Goal: Information Seeking & Learning: Learn about a topic

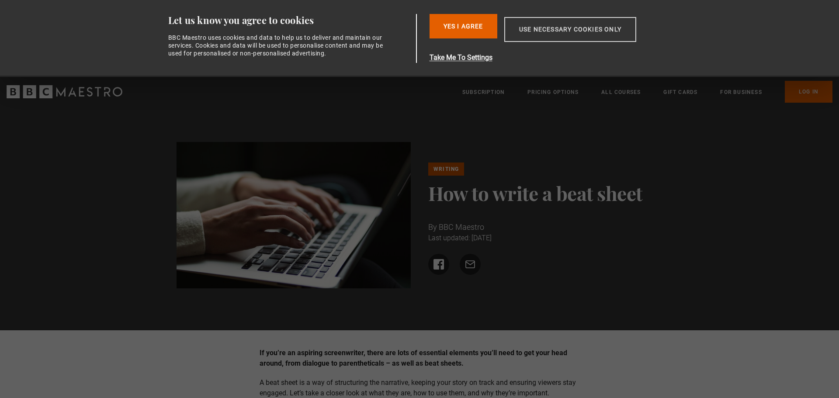
click at [564, 31] on button "Use necessary cookies only" at bounding box center [570, 29] width 132 height 25
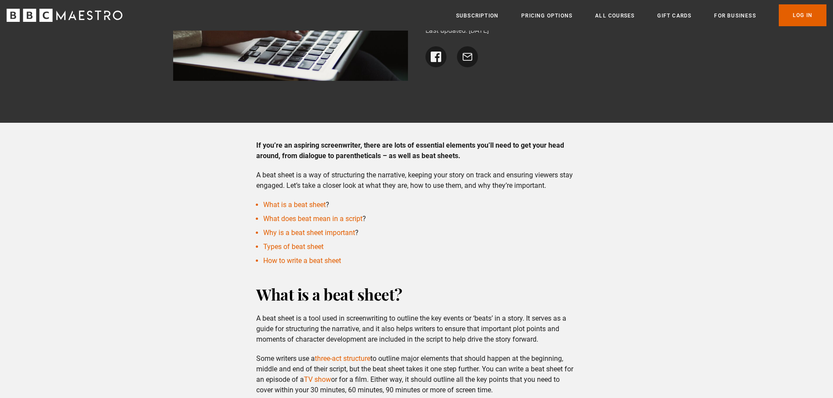
scroll to position [219, 0]
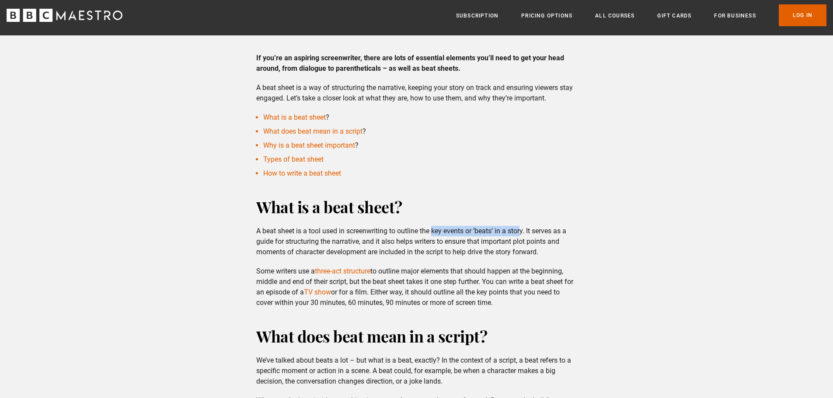
drag, startPoint x: 433, startPoint y: 232, endPoint x: 519, endPoint y: 230, distance: 85.7
click at [522, 230] on p "A beat sheet is a tool used in screenwriting to outline the key events or ‘beat…" at bounding box center [416, 241] width 320 height 31
click at [415, 233] on p "A beat sheet is a tool used in screenwriting to outline the key events or ‘beat…" at bounding box center [416, 241] width 320 height 31
drag, startPoint x: 431, startPoint y: 231, endPoint x: 527, endPoint y: 231, distance: 96.2
click at [527, 231] on p "A beat sheet is a tool used in screenwriting to outline the key events or ‘beat…" at bounding box center [416, 241] width 320 height 31
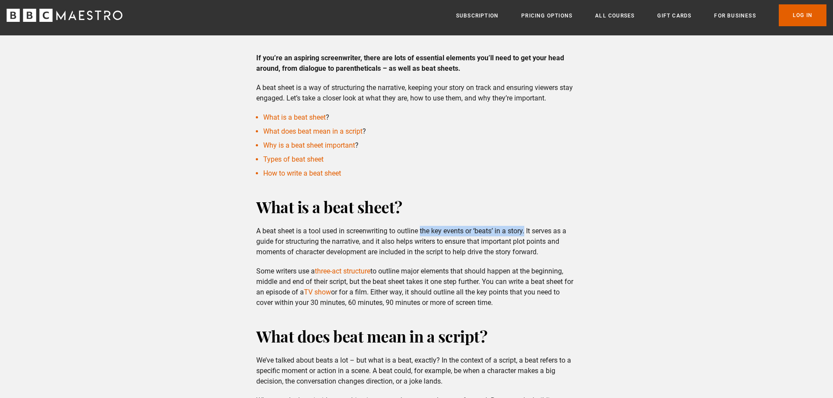
copy p "the key events or ‘beats’ in a story."
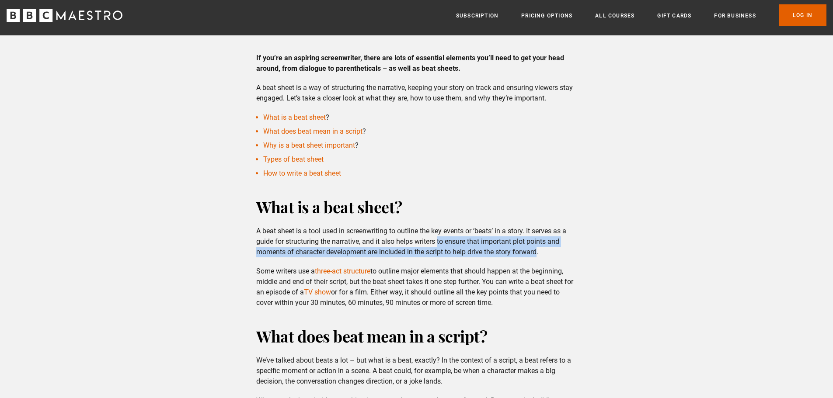
drag, startPoint x: 439, startPoint y: 241, endPoint x: 539, endPoint y: 252, distance: 101.1
click at [539, 252] on p "A beat sheet is a tool used in screenwriting to outline the key events or ‘beat…" at bounding box center [416, 241] width 320 height 31
copy p "to ensure that important plot points and moments of character development are i…"
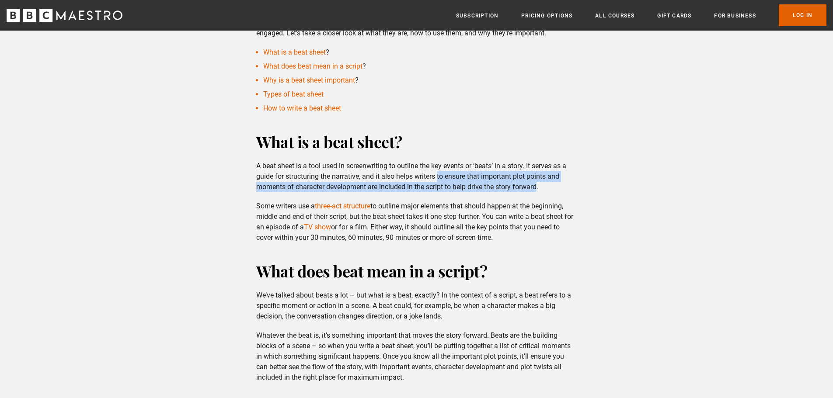
scroll to position [306, 0]
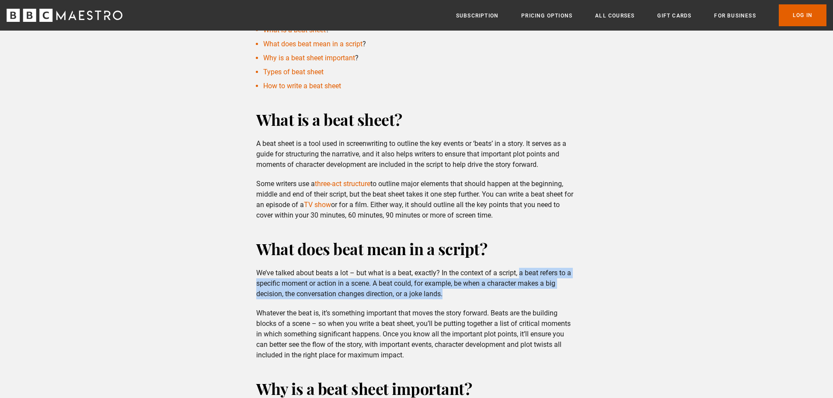
drag, startPoint x: 521, startPoint y: 272, endPoint x: 529, endPoint y: 292, distance: 20.6
click at [529, 292] on p "We’ve talked about beats a lot – but what is a beat, exactly? In the context of…" at bounding box center [416, 283] width 320 height 31
copy p "a beat refers to a specific moment or action in a scene. A beat could, for exam…"
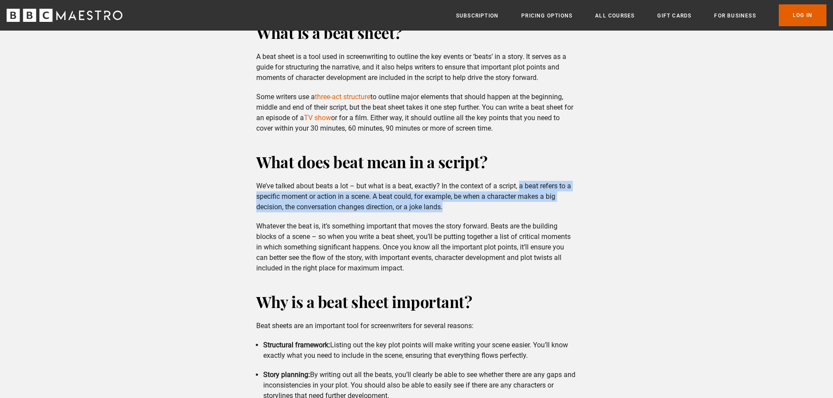
scroll to position [393, 0]
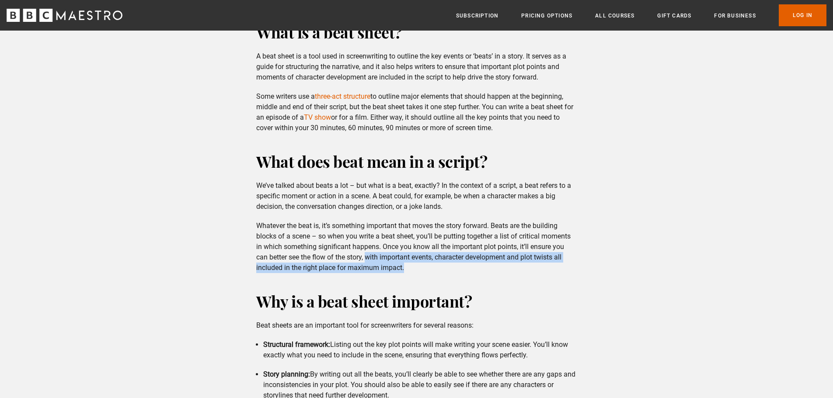
drag, startPoint x: 369, startPoint y: 256, endPoint x: 556, endPoint y: 264, distance: 187.7
click at [556, 264] on p "Whatever the beat is, it’s something important that moves the story forward. Be…" at bounding box center [416, 247] width 320 height 52
copy p "with important events, character development and plot twists all included in th…"
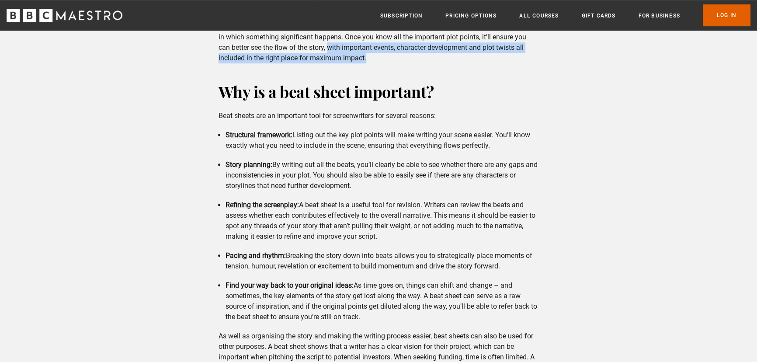
scroll to position [647, 0]
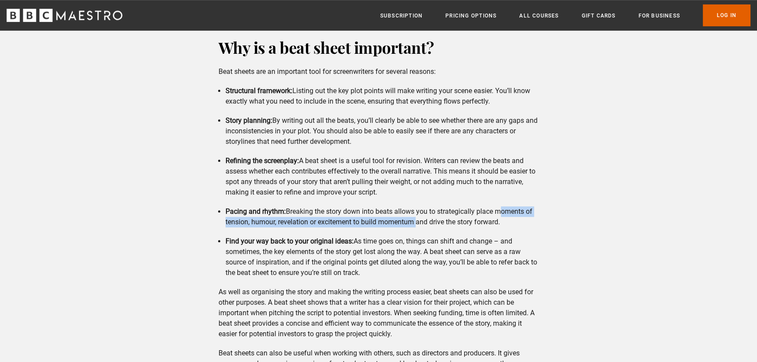
drag, startPoint x: 512, startPoint y: 213, endPoint x: 414, endPoint y: 225, distance: 98.2
click at [414, 225] on li "Pacing and rhythm: Breaking the story down into beats allows you to strategical…" at bounding box center [382, 216] width 313 height 21
copy li "moments of tension, humour, revelation or excitement to build momentum"
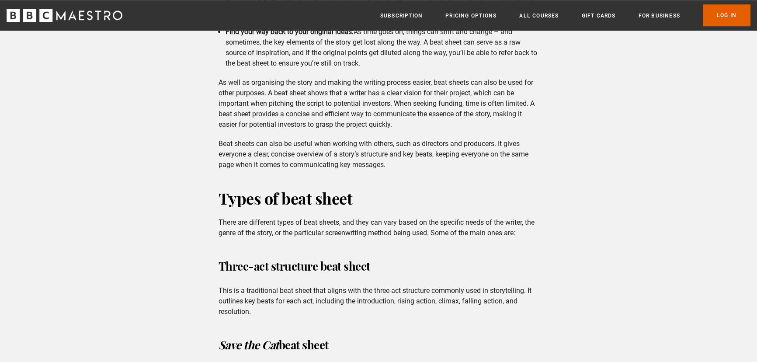
scroll to position [926, 0]
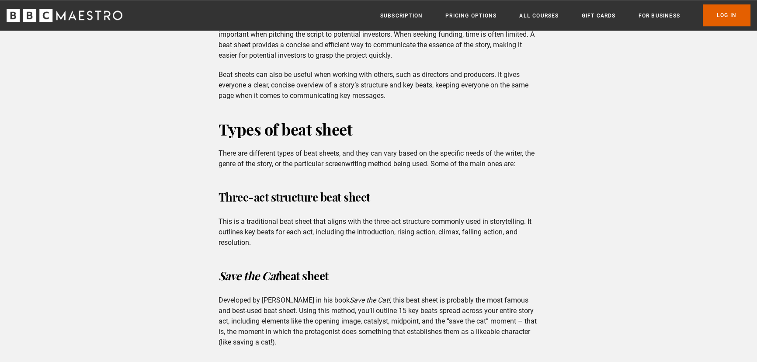
click at [662, 261] on div "If you’re an aspiring screenwriter, there are lots of essential elements you’ll…" at bounding box center [378, 338] width 757 height 1985
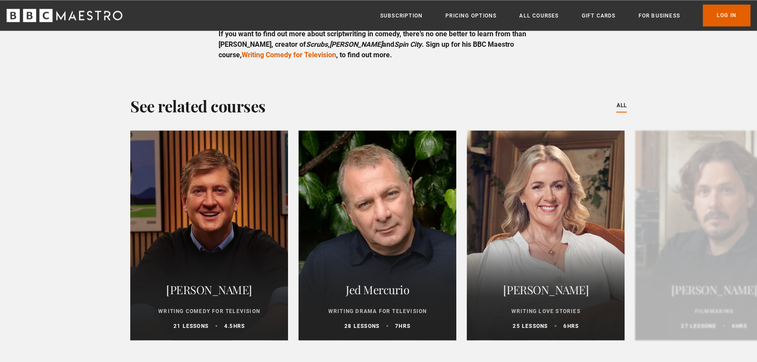
scroll to position [1919, 0]
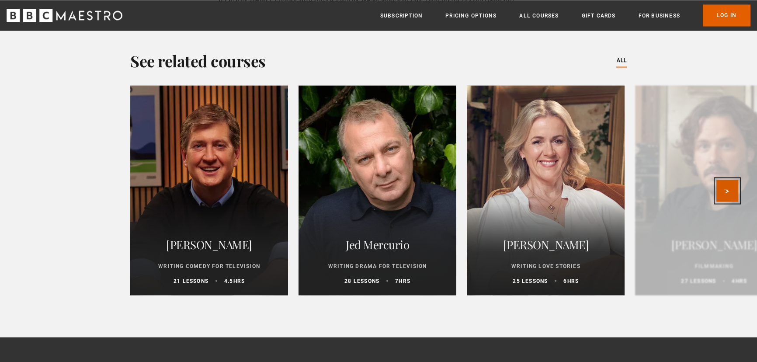
click at [730, 202] on button "Next" at bounding box center [727, 191] width 22 height 22
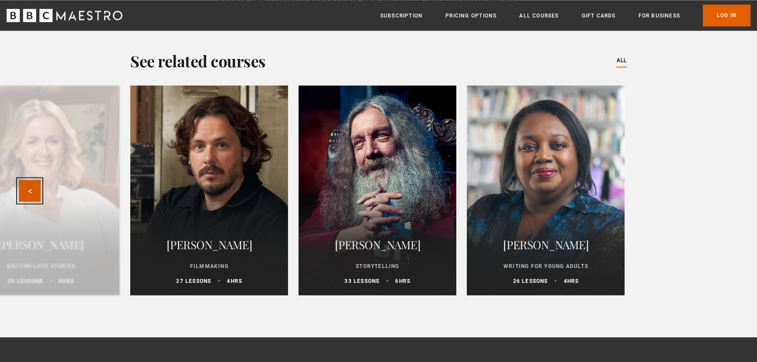
click at [22, 202] on button "Previous" at bounding box center [30, 191] width 22 height 22
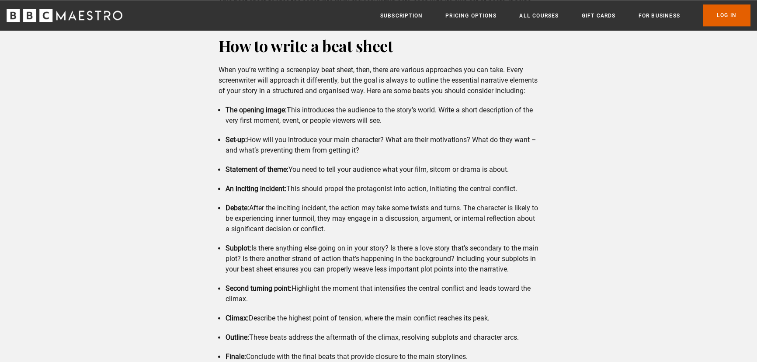
scroll to position [1363, 0]
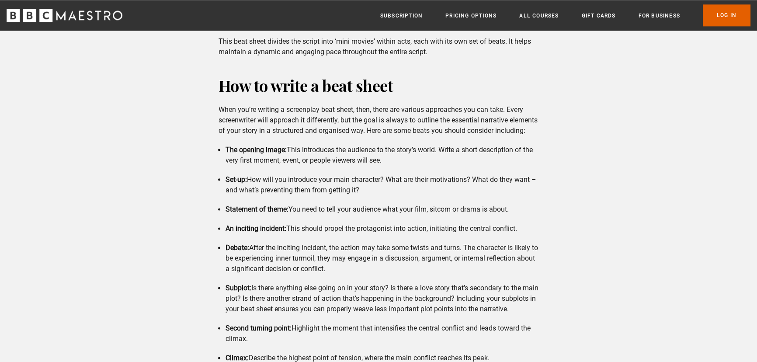
click at [217, 87] on div "How to write a beat sheet When you’re writing a screenplay beat sheet, then, th…" at bounding box center [379, 264] width 334 height 378
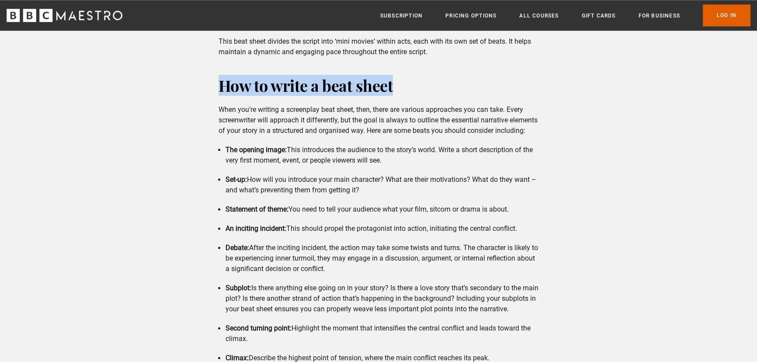
drag, startPoint x: 218, startPoint y: 86, endPoint x: 399, endPoint y: 88, distance: 180.6
click at [399, 88] on h2 "How to write a beat sheet" at bounding box center [379, 85] width 320 height 21
copy strong "How to write a beat sheet"
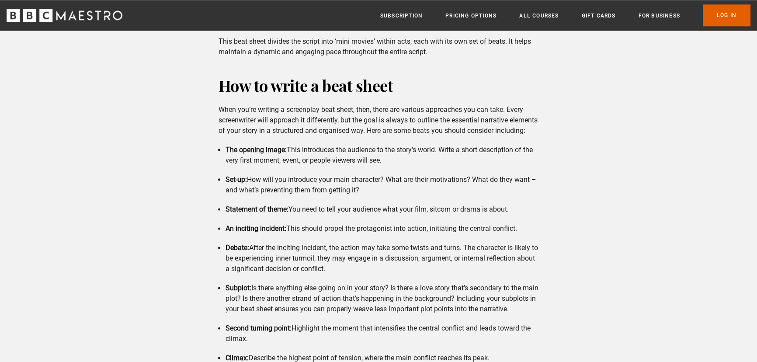
click at [375, 268] on li "Debate: After the inciting incident, the action may take some twists and turns.…" at bounding box center [382, 258] width 313 height 31
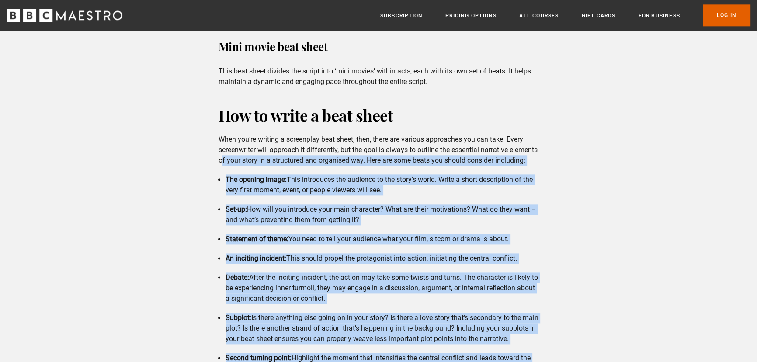
scroll to position [1283, 0]
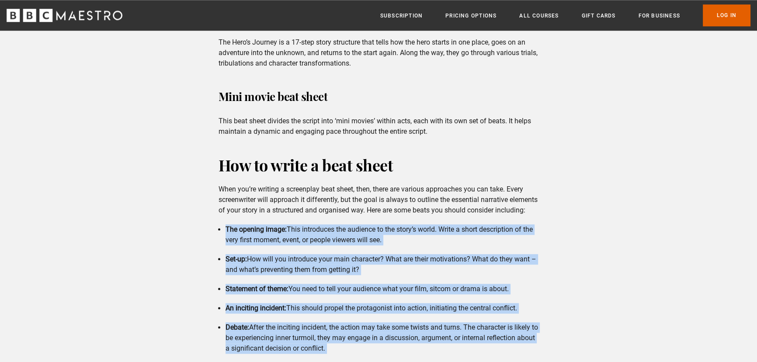
drag, startPoint x: 411, startPoint y: 350, endPoint x: 210, endPoint y: 238, distance: 230.1
copy div "The opening image: This introduces the audience to the story’s world. Write a s…"
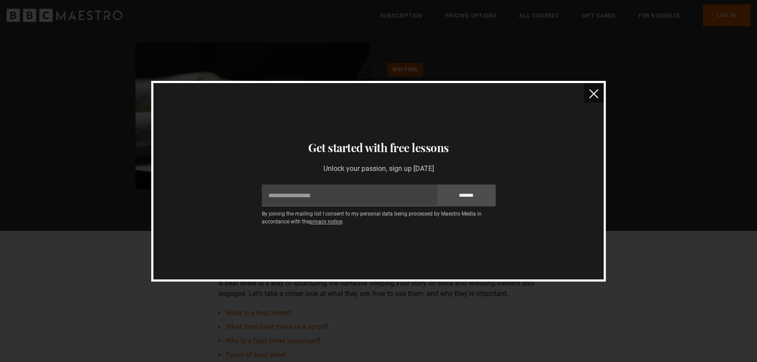
scroll to position [0, 0]
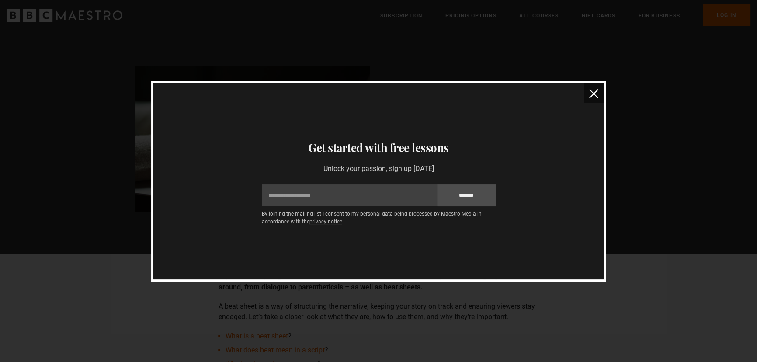
click at [593, 95] on img "close" at bounding box center [593, 93] width 9 height 9
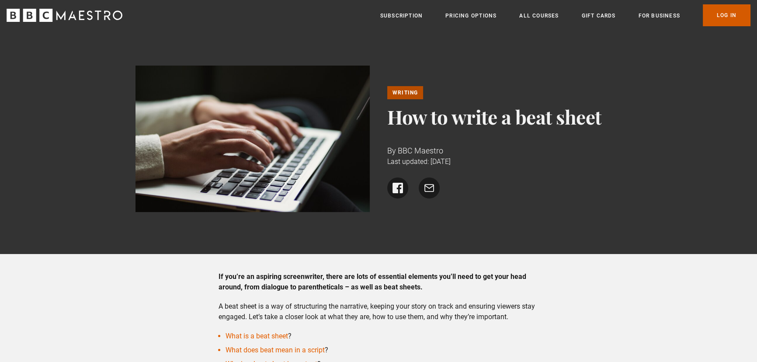
click at [729, 17] on link "Log In" at bounding box center [727, 15] width 48 height 22
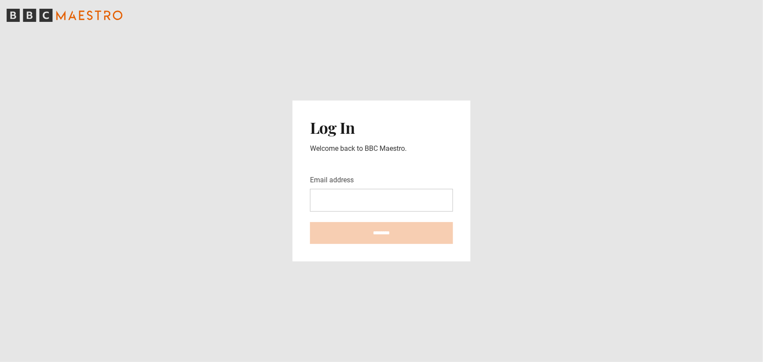
click at [383, 198] on input "Email address" at bounding box center [381, 200] width 143 height 23
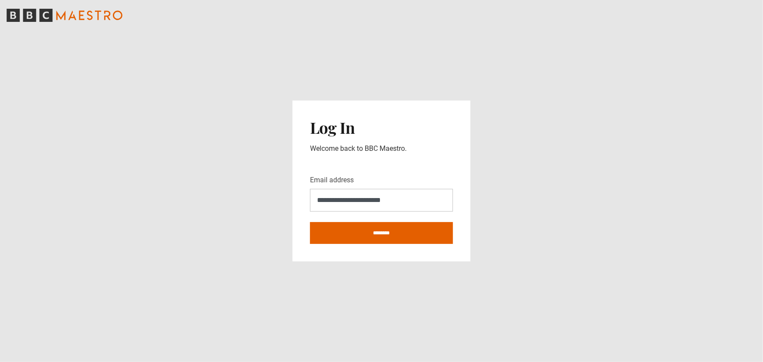
type input "**********"
click at [310, 222] on input "********" at bounding box center [381, 233] width 143 height 22
type input "**********"
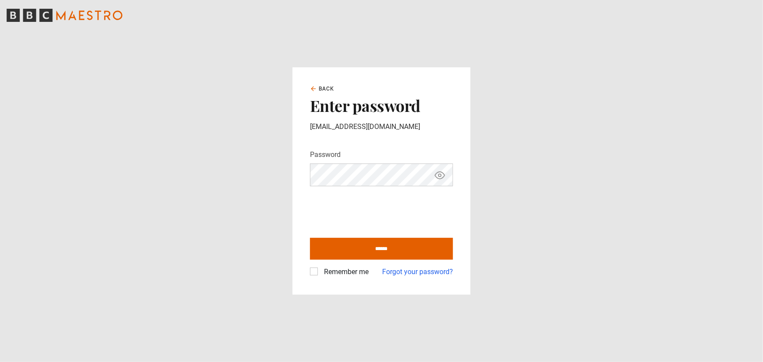
click at [310, 238] on input "******" at bounding box center [381, 249] width 143 height 22
type input "**********"
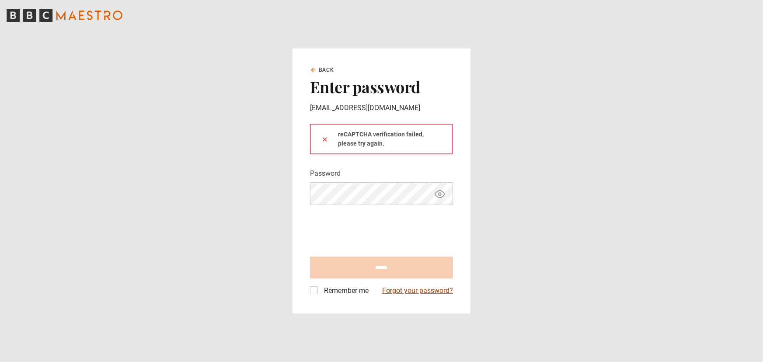
click at [437, 288] on link "Forgot your password?" at bounding box center [417, 290] width 71 height 10
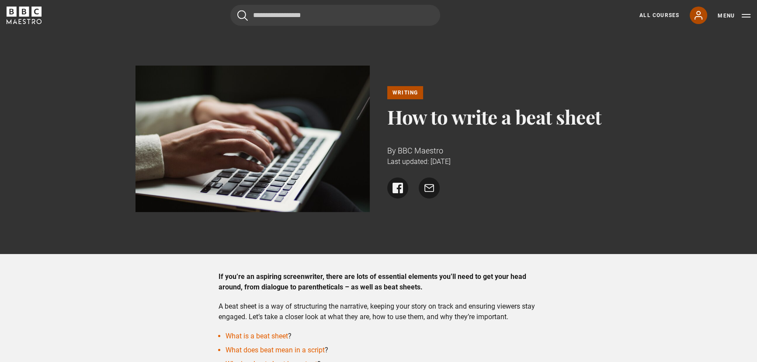
click at [697, 17] on icon at bounding box center [698, 15] width 10 height 10
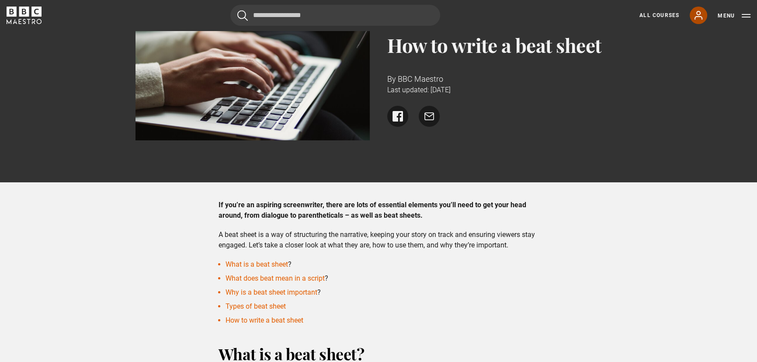
scroll to position [79, 0]
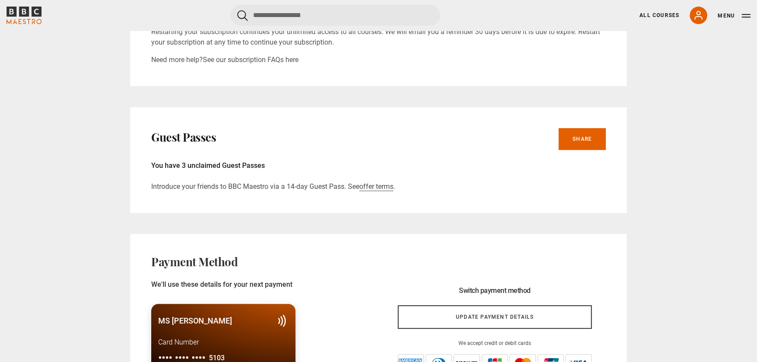
scroll to position [476, 0]
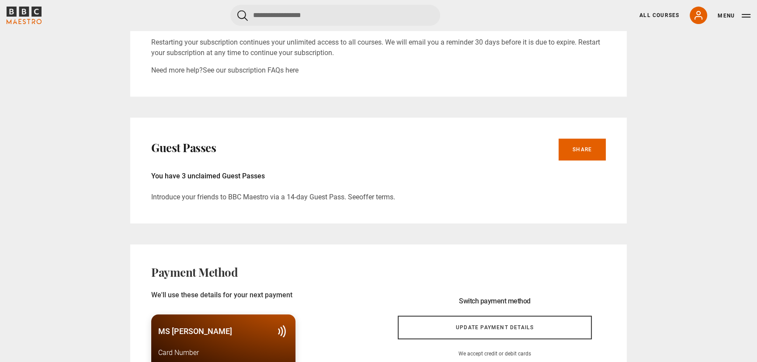
click at [378, 198] on link "offer terms" at bounding box center [376, 197] width 34 height 9
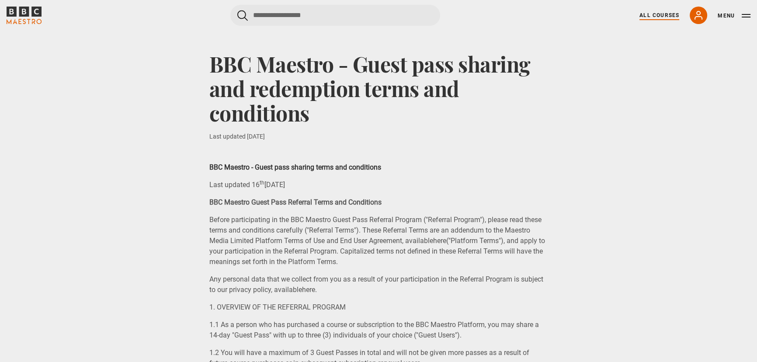
click at [661, 17] on link "All Courses" at bounding box center [660, 15] width 40 height 8
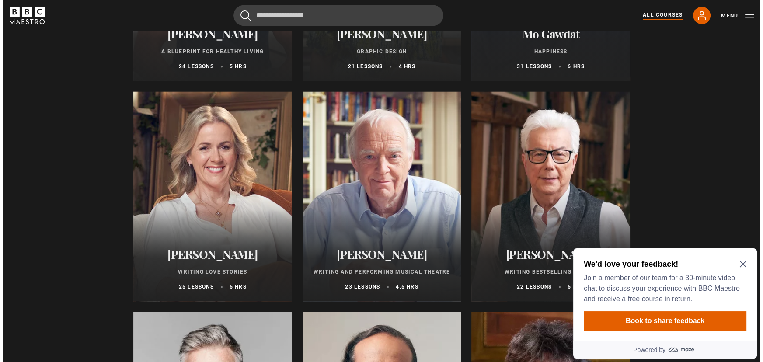
scroll to position [1828, 0]
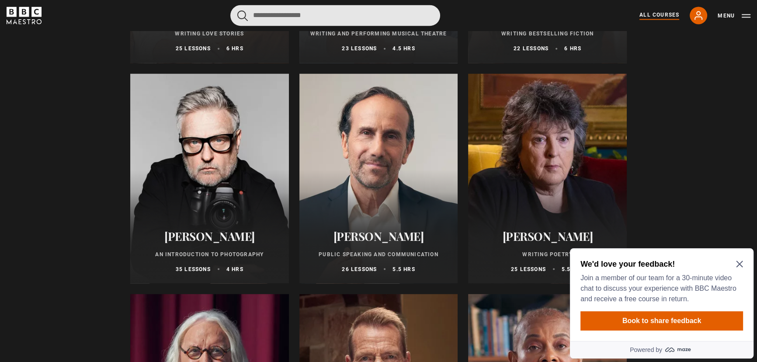
click at [387, 19] on input "Search" at bounding box center [335, 15] width 210 height 21
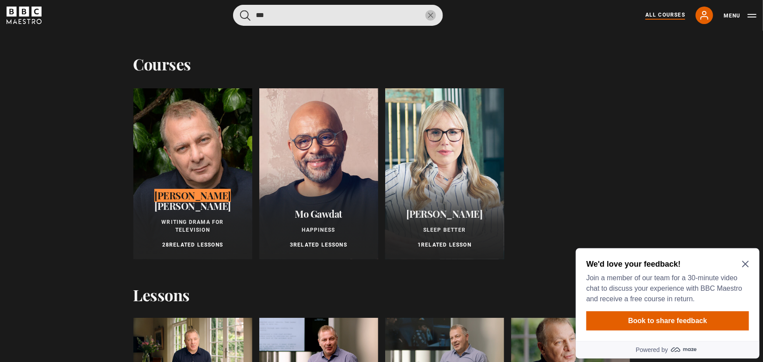
type input "***"
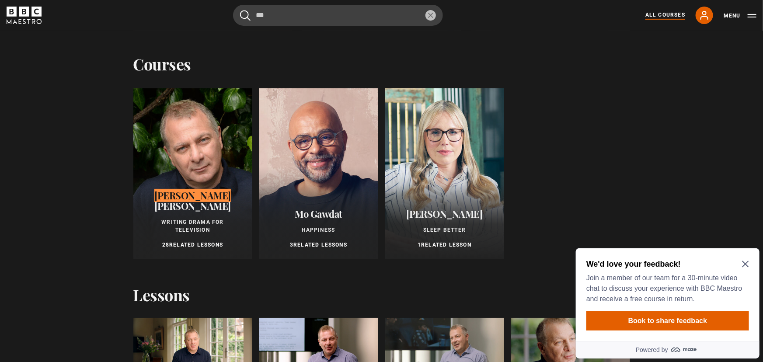
click at [181, 193] on div at bounding box center [192, 173] width 119 height 171
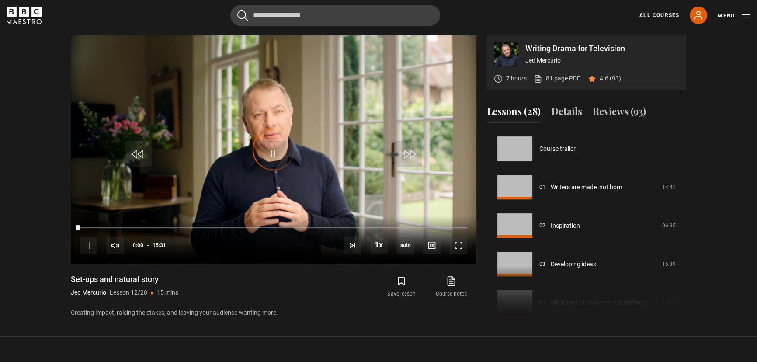
scroll to position [423, 0]
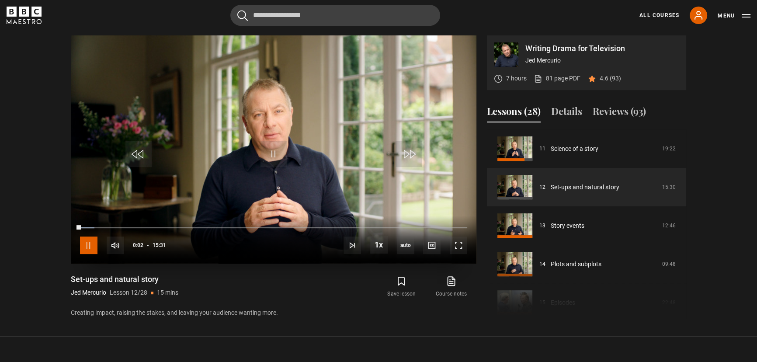
click at [88, 249] on span "Video Player" at bounding box center [88, 244] width 17 height 17
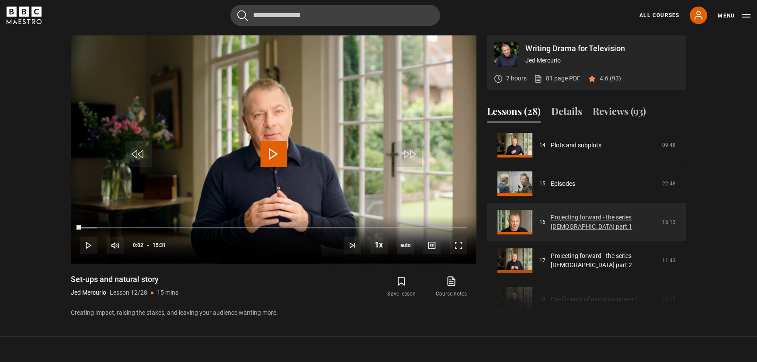
scroll to position [582, 0]
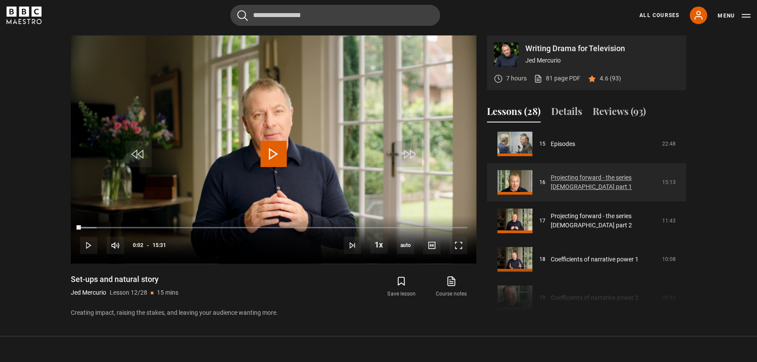
click at [582, 183] on link "Projecting forward - the series [DEMOGRAPHIC_DATA] part 1" at bounding box center [604, 182] width 106 height 18
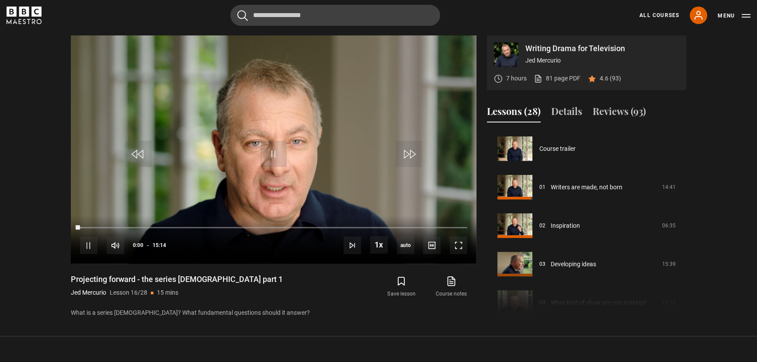
scroll to position [577, 0]
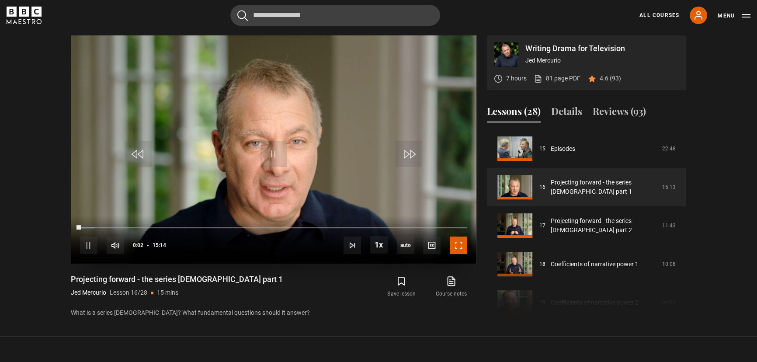
click at [456, 250] on span "Video Player" at bounding box center [458, 244] width 17 height 17
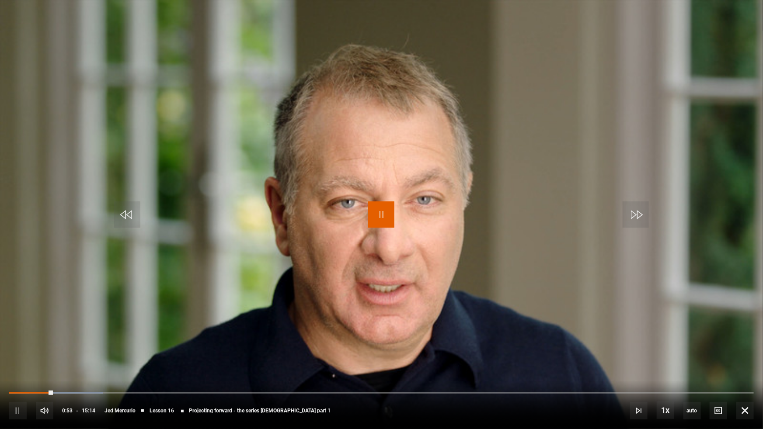
click at [382, 219] on span "Video Player" at bounding box center [381, 215] width 26 height 26
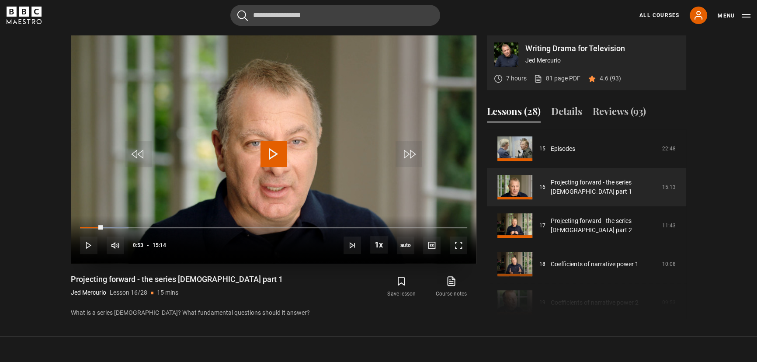
drag, startPoint x: 269, startPoint y: 153, endPoint x: 332, endPoint y: 185, distance: 71.4
click at [270, 153] on span "Video Player" at bounding box center [274, 154] width 26 height 26
click at [457, 245] on span "Video Player" at bounding box center [458, 244] width 17 height 17
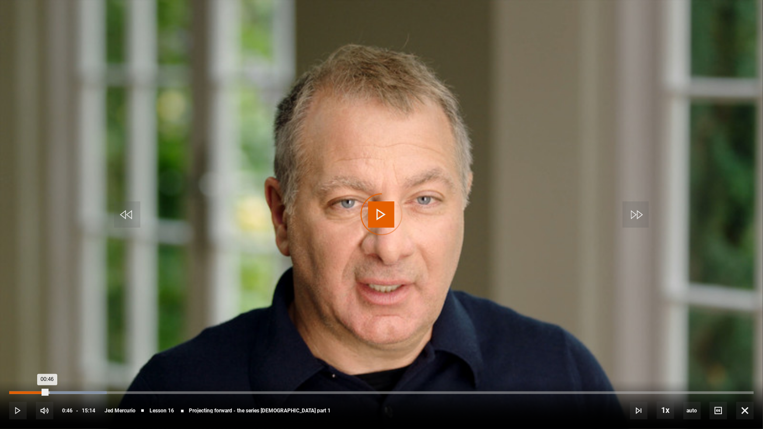
click at [48, 362] on div "Loaded : 13.13% 00:46 00:46" at bounding box center [381, 393] width 744 height 3
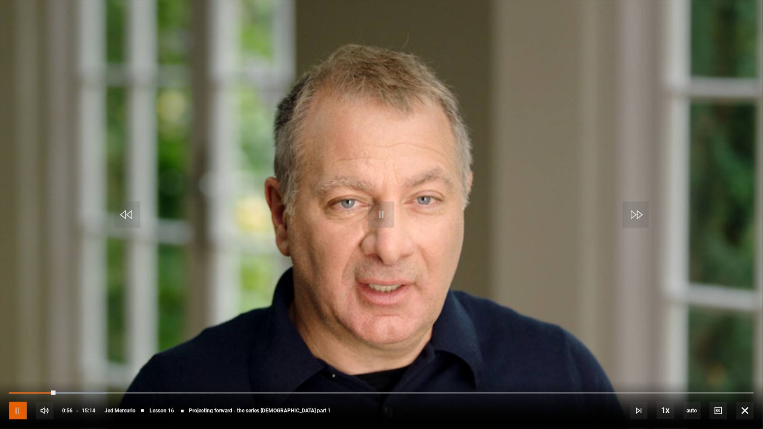
click at [21, 362] on span "Video Player" at bounding box center [17, 410] width 17 height 17
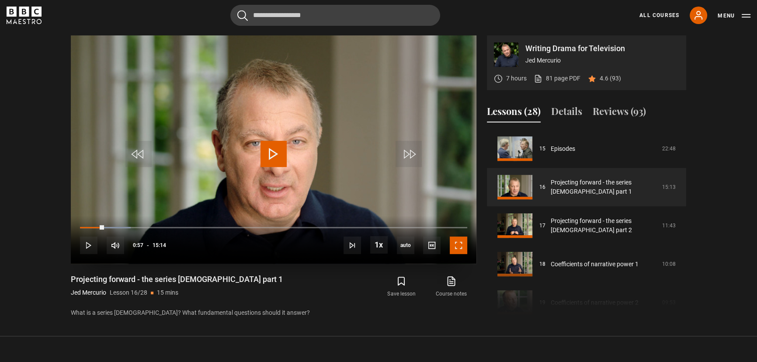
click at [459, 246] on span "Video Player" at bounding box center [458, 244] width 17 height 17
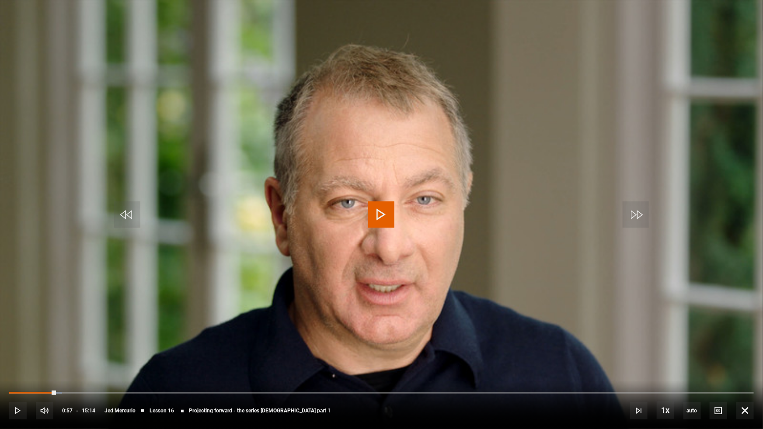
drag, startPoint x: 372, startPoint y: 211, endPoint x: 380, endPoint y: 215, distance: 8.6
click at [372, 211] on span "Video Player" at bounding box center [381, 215] width 26 height 26
click at [381, 222] on span "Video Player" at bounding box center [381, 215] width 26 height 26
click at [129, 215] on span "Video Player" at bounding box center [127, 215] width 26 height 26
click at [379, 216] on span "Video Player" at bounding box center [381, 215] width 26 height 26
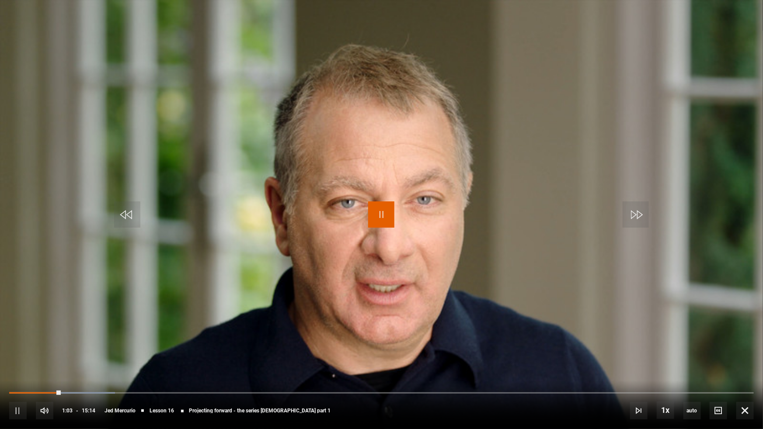
click at [382, 217] on span "Video Player" at bounding box center [381, 215] width 26 height 26
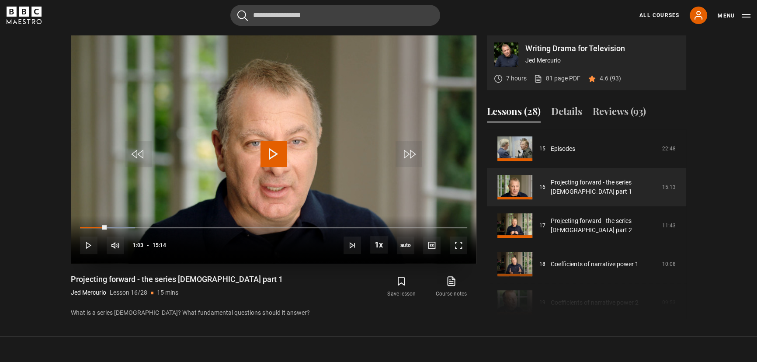
click at [271, 157] on span "Video Player" at bounding box center [274, 154] width 26 height 26
click at [460, 248] on span "Video Player" at bounding box center [458, 244] width 17 height 17
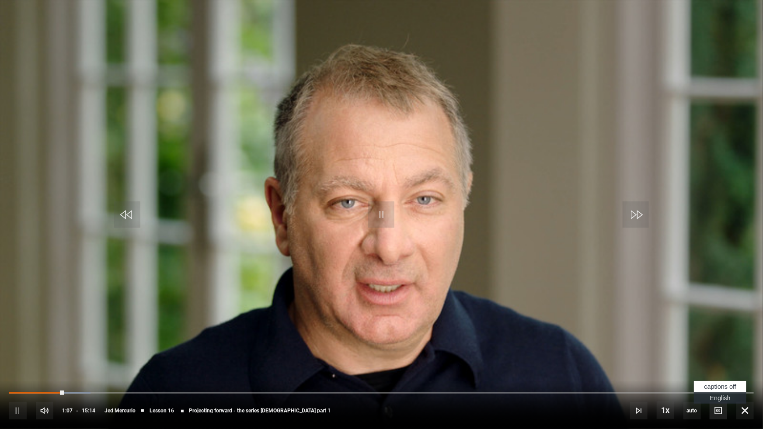
click at [721, 362] on span "Video Player" at bounding box center [717, 410] width 17 height 17
click at [717, 362] on span "Video Player" at bounding box center [717, 410] width 17 height 17
click at [716, 362] on span "Video Player" at bounding box center [717, 410] width 17 height 17
click at [718, 362] on span "English Captions" at bounding box center [720, 398] width 21 height 7
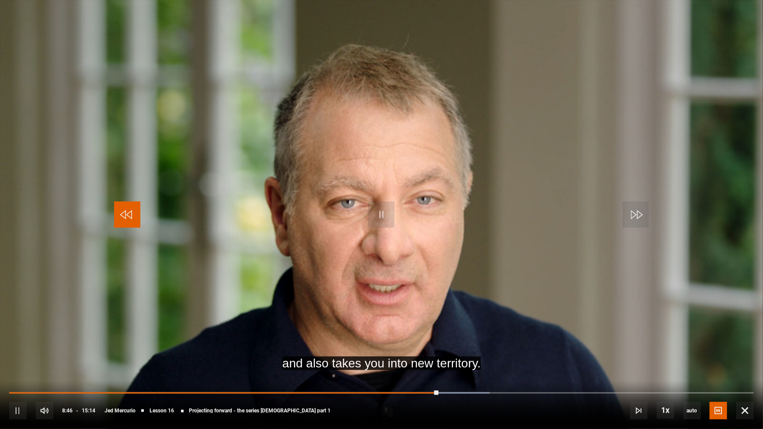
click at [131, 213] on span "Video Player" at bounding box center [127, 215] width 26 height 26
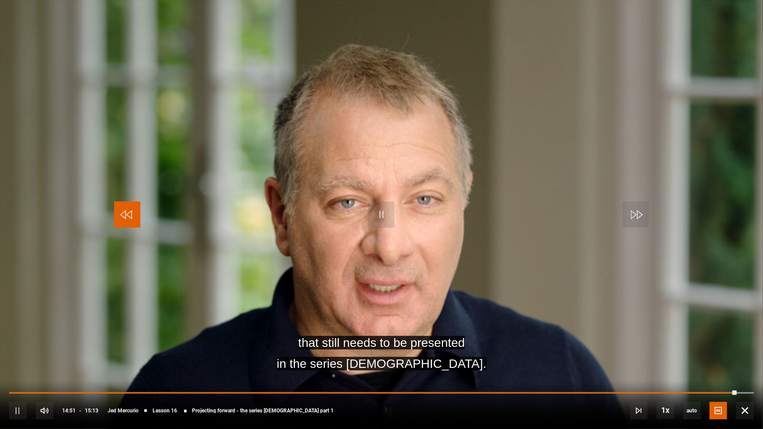
click at [129, 218] on span "Video Player" at bounding box center [127, 215] width 26 height 26
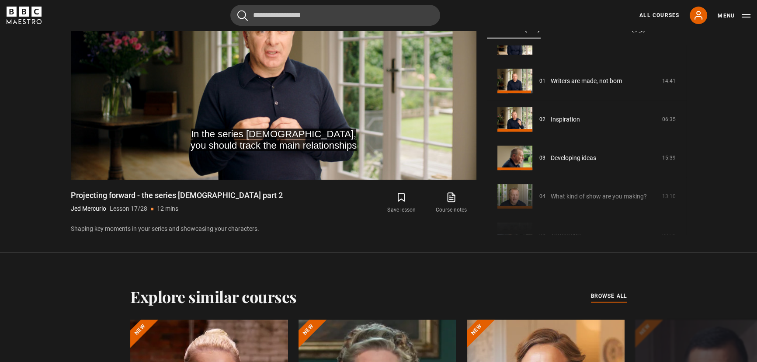
scroll to position [12, 0]
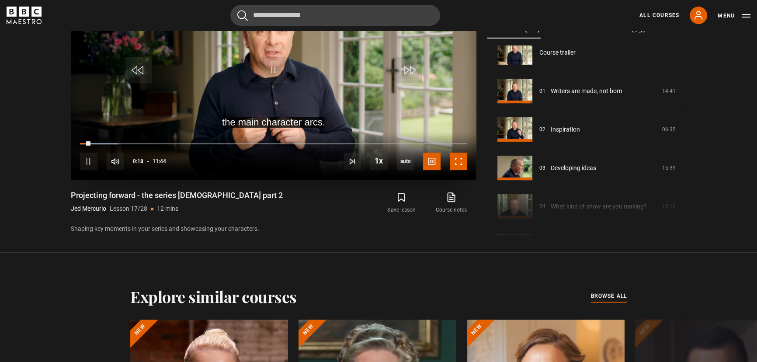
click at [458, 160] on span "Video Player" at bounding box center [458, 161] width 17 height 17
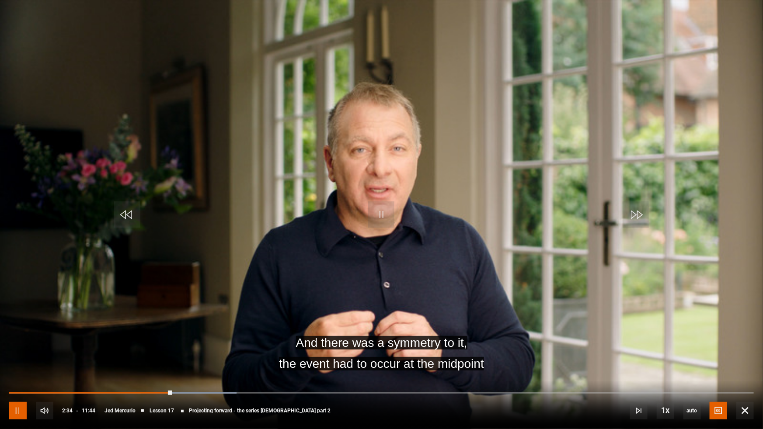
click at [18, 362] on span "Video Player" at bounding box center [17, 410] width 17 height 17
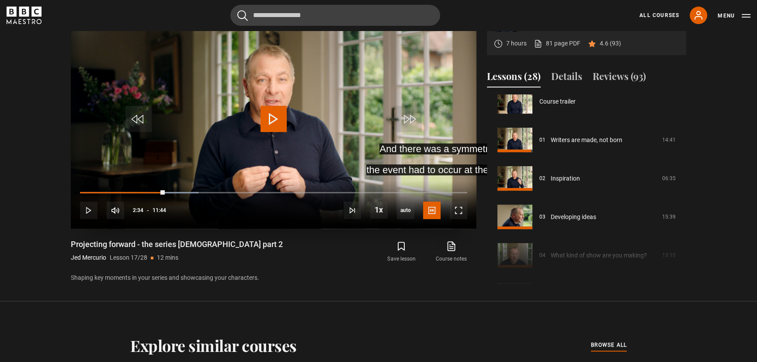
click at [273, 118] on span "Video Player" at bounding box center [274, 119] width 26 height 26
click at [460, 208] on span "Video Player" at bounding box center [458, 210] width 17 height 17
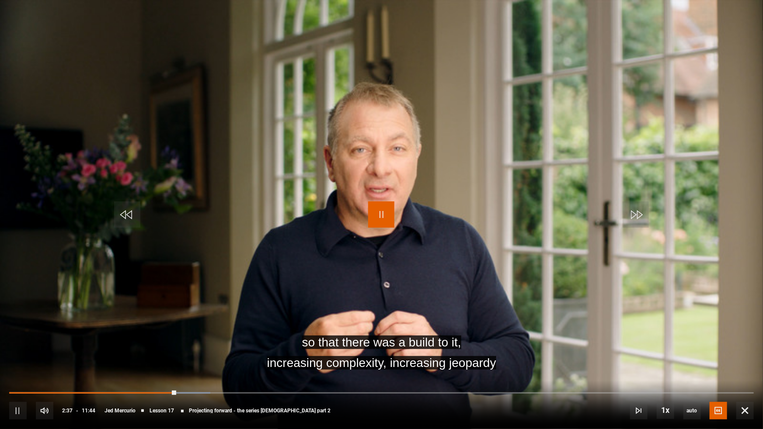
click at [379, 214] on span "Video Player" at bounding box center [381, 215] width 26 height 26
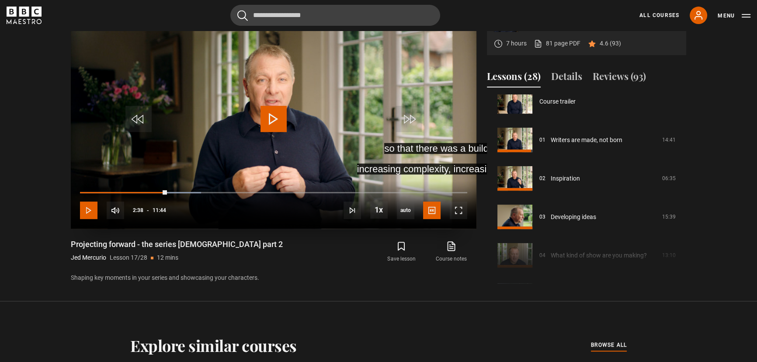
drag, startPoint x: 91, startPoint y: 207, endPoint x: 103, endPoint y: 211, distance: 12.0
click at [92, 207] on span "Video Player" at bounding box center [88, 210] width 17 height 17
drag, startPoint x: 460, startPoint y: 215, endPoint x: 642, endPoint y: 307, distance: 203.7
click at [460, 215] on span "Video Player" at bounding box center [458, 210] width 17 height 17
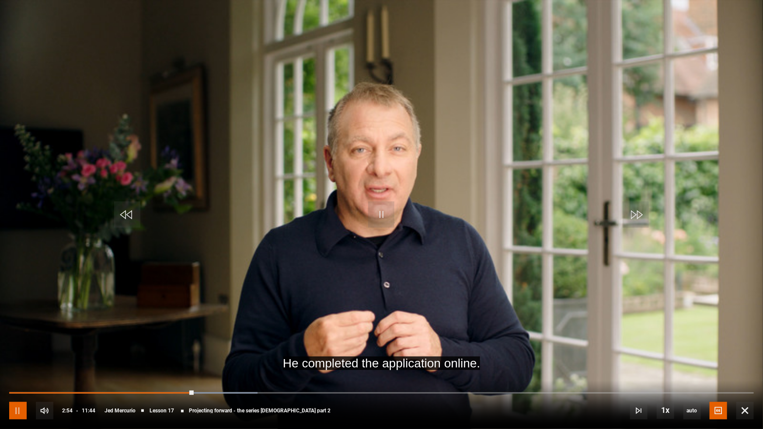
click at [22, 362] on span "Video Player" at bounding box center [17, 410] width 17 height 17
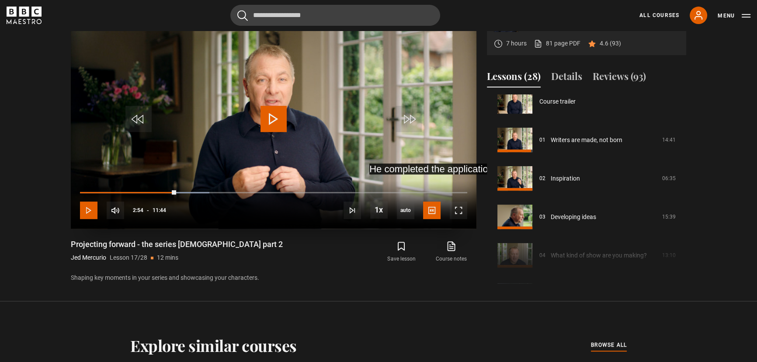
click at [85, 209] on span "Video Player" at bounding box center [88, 210] width 17 height 17
drag, startPoint x: 456, startPoint y: 212, endPoint x: 518, endPoint y: 273, distance: 86.9
click at [456, 212] on span "Video Player" at bounding box center [458, 210] width 17 height 17
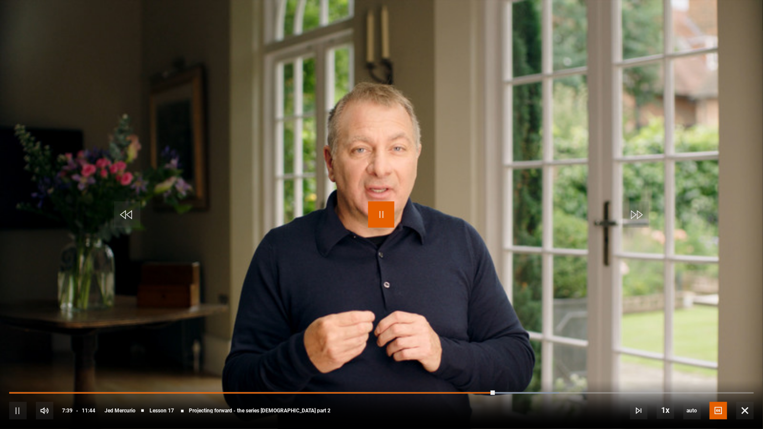
click at [382, 216] on span "Video Player" at bounding box center [381, 215] width 26 height 26
click at [388, 219] on span "Video Player" at bounding box center [381, 215] width 26 height 26
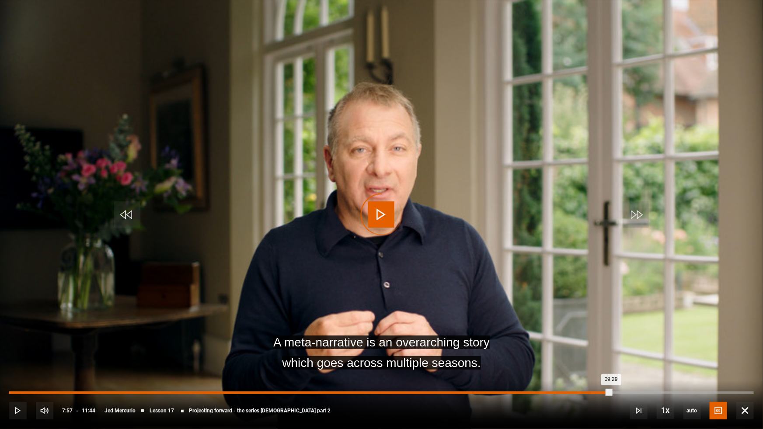
click at [515, 362] on div "07:57" at bounding box center [515, 393] width 1 height 3
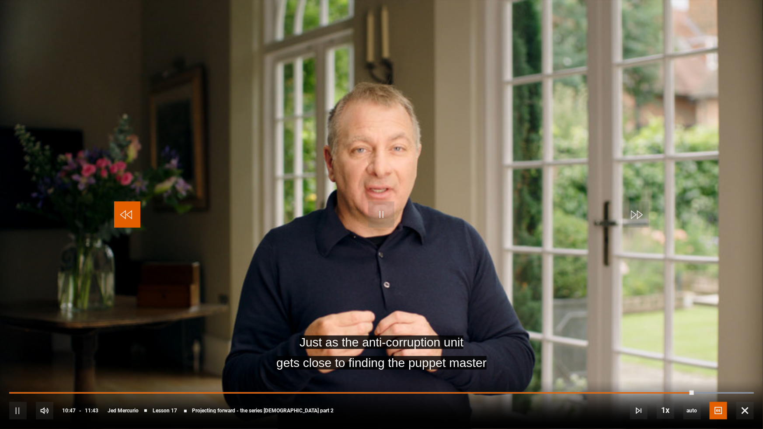
click at [130, 217] on span "Video Player" at bounding box center [127, 215] width 26 height 26
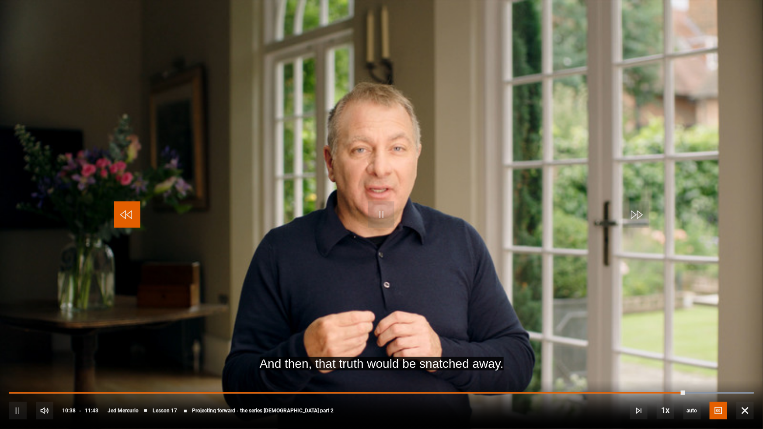
click at [130, 217] on span "Video Player" at bounding box center [127, 215] width 26 height 26
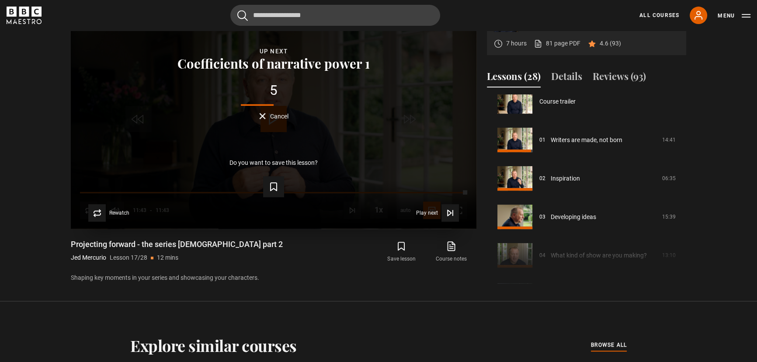
click at [278, 103] on div "5 Cancel" at bounding box center [274, 101] width 378 height 36
click at [226, 210] on div "Rewatch Rewatch Play next Play next" at bounding box center [274, 212] width 378 height 17
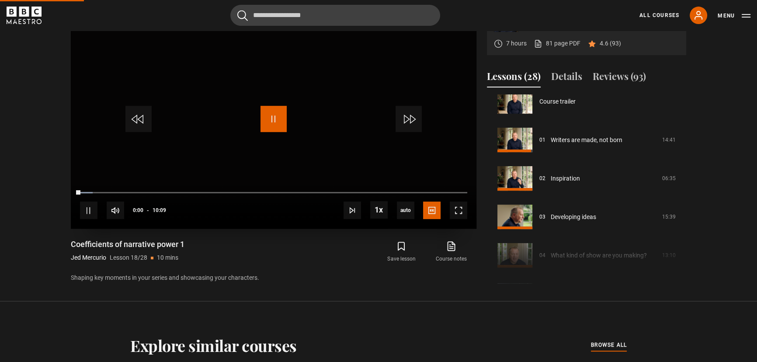
drag, startPoint x: 275, startPoint y: 122, endPoint x: 280, endPoint y: 127, distance: 6.5
click at [277, 124] on span "Video Player" at bounding box center [274, 119] width 26 height 26
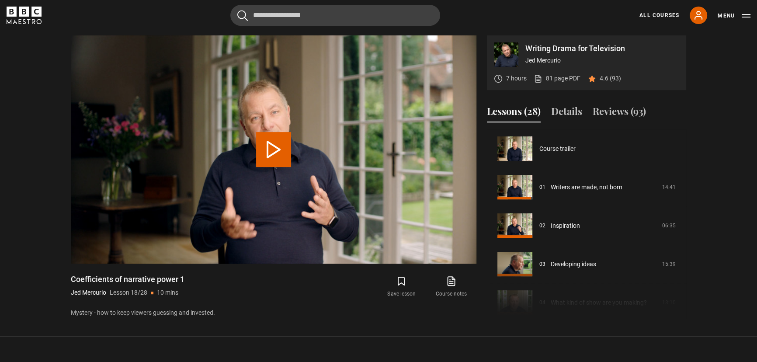
scroll to position [654, 0]
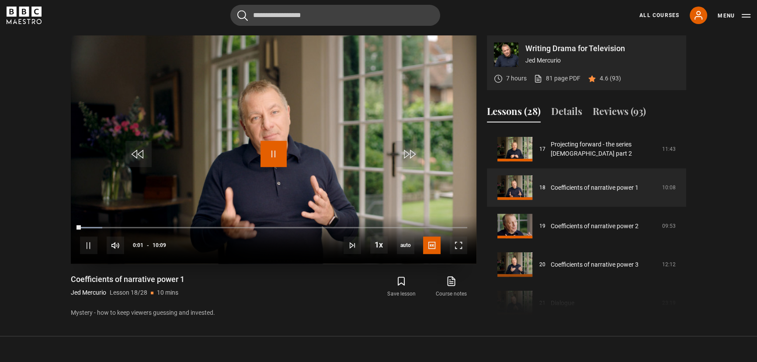
click at [271, 154] on span "Video Player" at bounding box center [274, 154] width 26 height 26
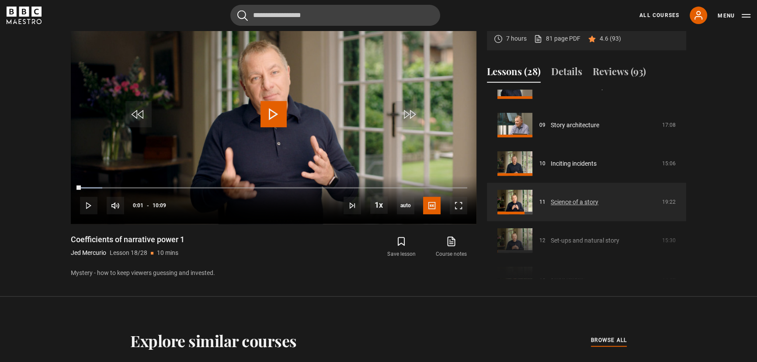
scroll to position [211, 0]
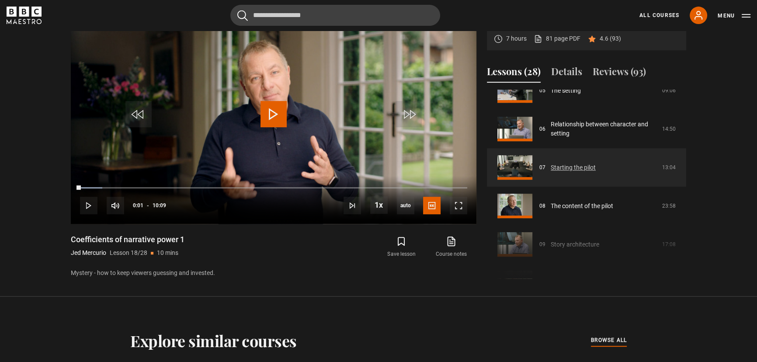
click at [572, 167] on link "Starting the pilot" at bounding box center [573, 167] width 45 height 9
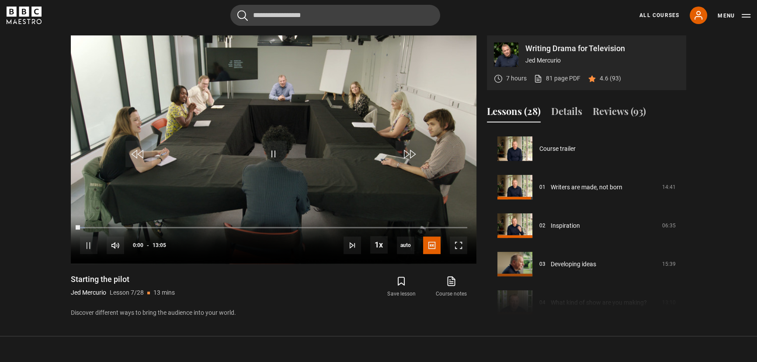
scroll to position [231, 0]
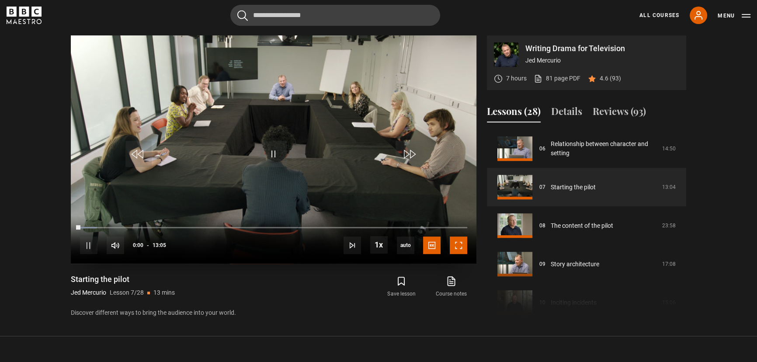
click at [452, 246] on span "Video Player" at bounding box center [458, 244] width 17 height 17
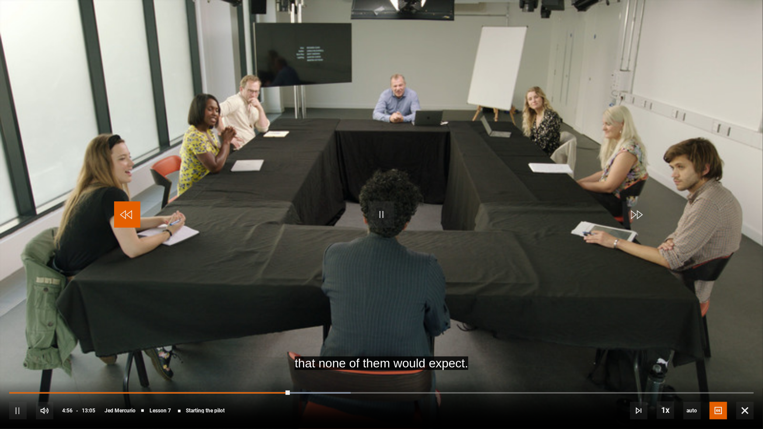
click at [132, 216] on span "Video Player" at bounding box center [127, 215] width 26 height 26
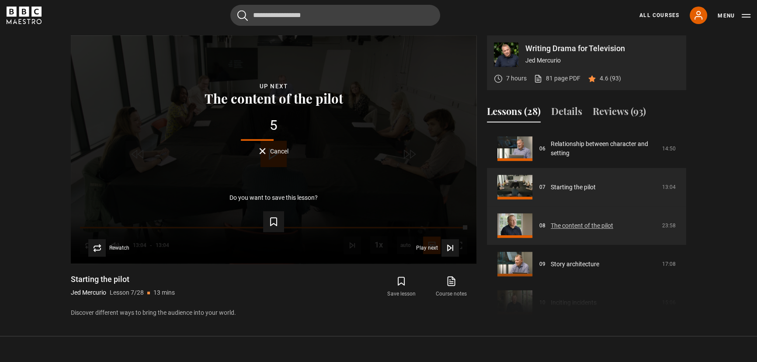
drag, startPoint x: 607, startPoint y: 226, endPoint x: 600, endPoint y: 223, distance: 7.6
click at [607, 226] on link "The content of the pilot" at bounding box center [582, 225] width 63 height 9
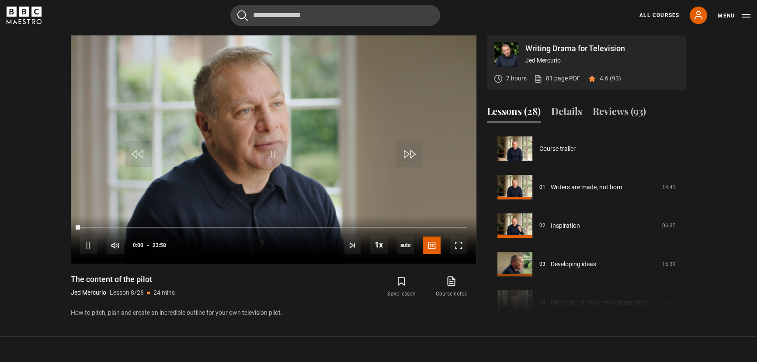
scroll to position [269, 0]
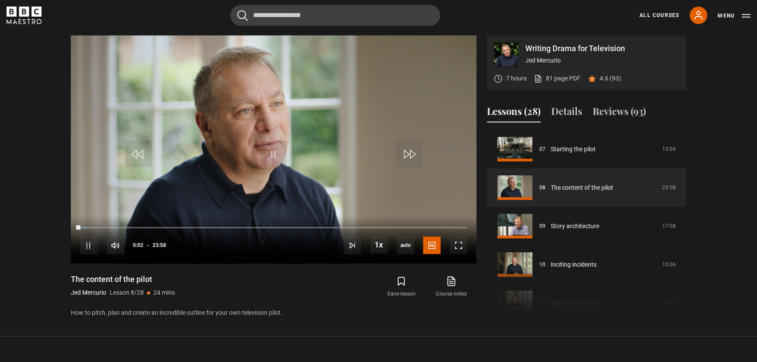
click at [737, 313] on section "Writing Drama for Television [PERSON_NAME] 7 hours 81 page PDF (opens in new ta…" at bounding box center [378, 168] width 757 height 336
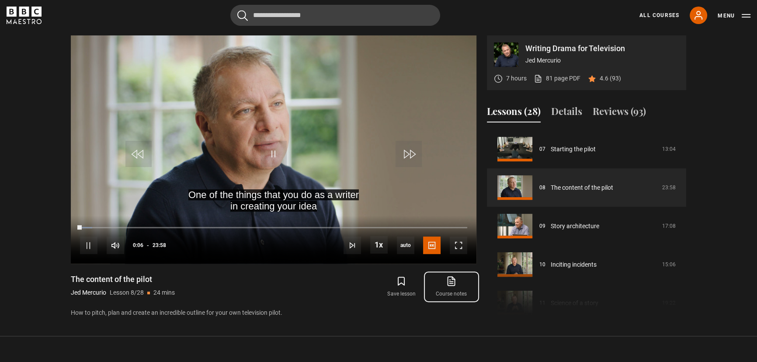
click at [454, 281] on icon at bounding box center [451, 281] width 11 height 10
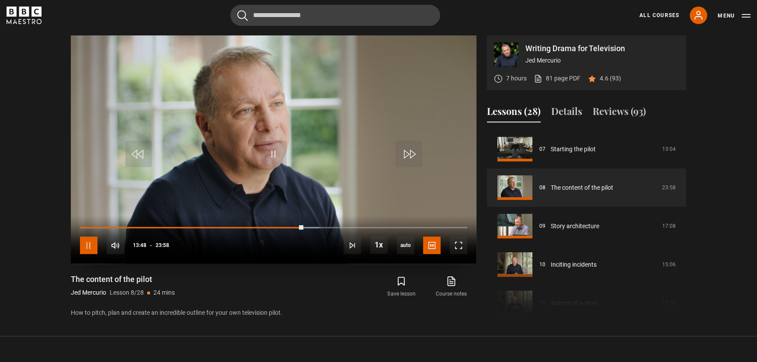
click at [89, 247] on span "Video Player" at bounding box center [88, 244] width 17 height 17
click at [89, 245] on span "Video Player" at bounding box center [88, 244] width 17 height 17
click at [90, 245] on span "Video Player" at bounding box center [88, 244] width 17 height 17
drag, startPoint x: 459, startPoint y: 247, endPoint x: 547, endPoint y: 302, distance: 103.8
click at [459, 247] on span "Video Player" at bounding box center [458, 244] width 17 height 17
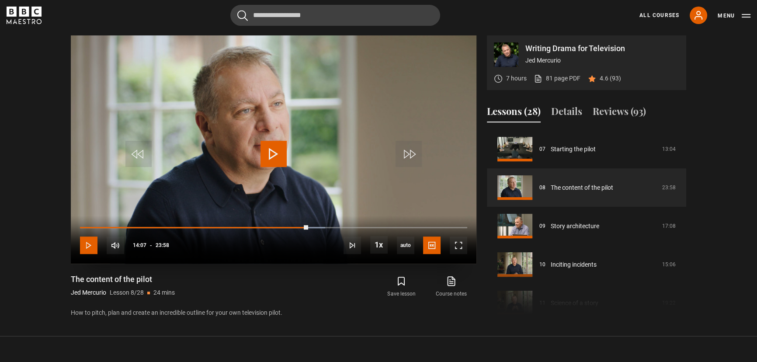
click at [83, 245] on span "Video Player" at bounding box center [88, 244] width 17 height 17
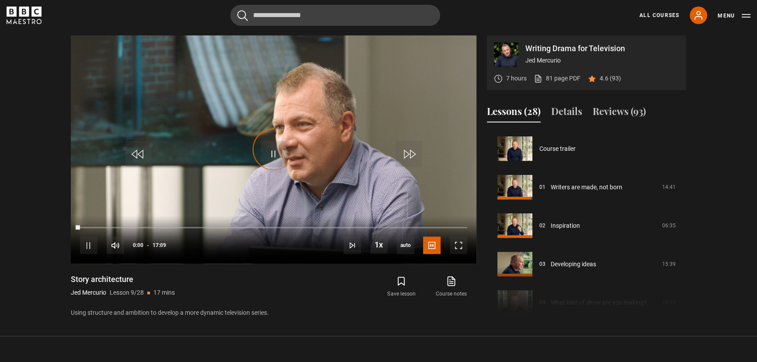
scroll to position [307, 0]
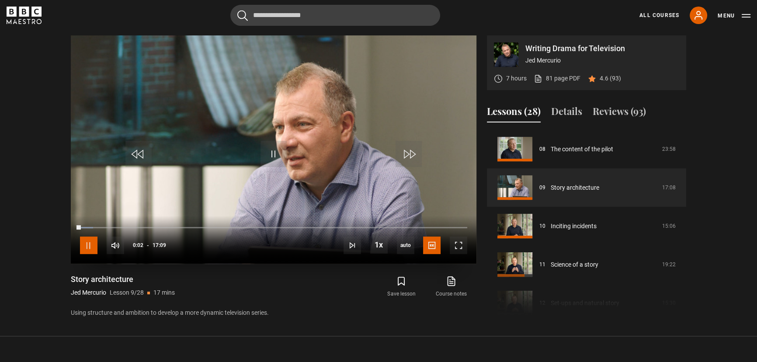
click at [87, 249] on span "Video Player" at bounding box center [88, 244] width 17 height 17
click at [704, 20] on icon at bounding box center [698, 15] width 10 height 10
click at [700, 16] on icon at bounding box center [698, 15] width 10 height 10
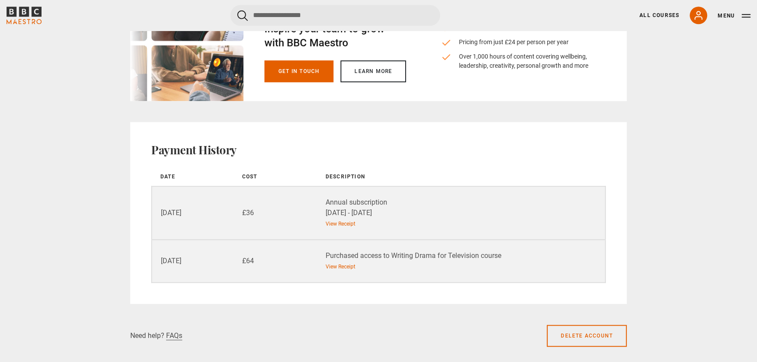
scroll to position [1152, 0]
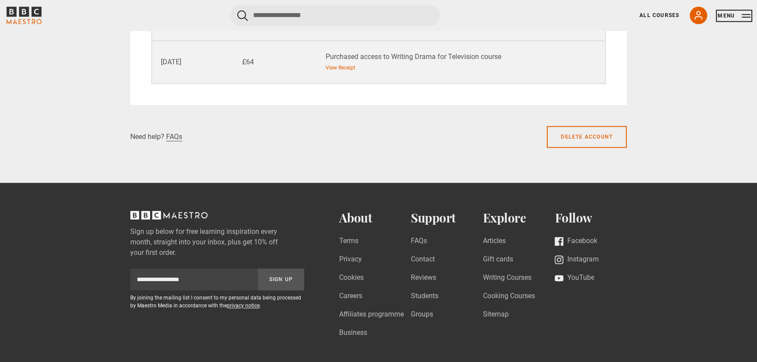
click at [741, 15] on button "Menu" at bounding box center [734, 15] width 33 height 9
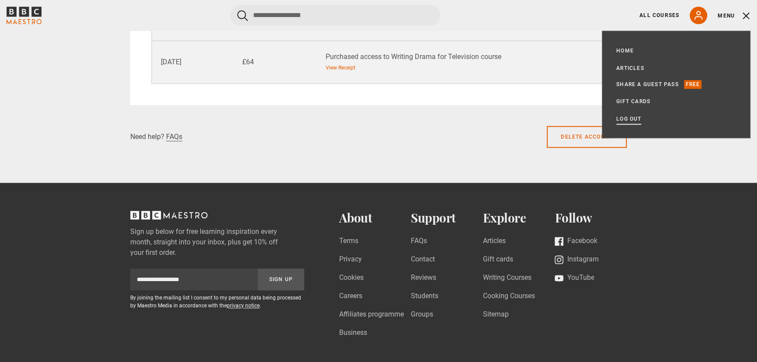
click at [627, 119] on link "Log out" at bounding box center [628, 119] width 25 height 9
